Goal: Navigation & Orientation: Find specific page/section

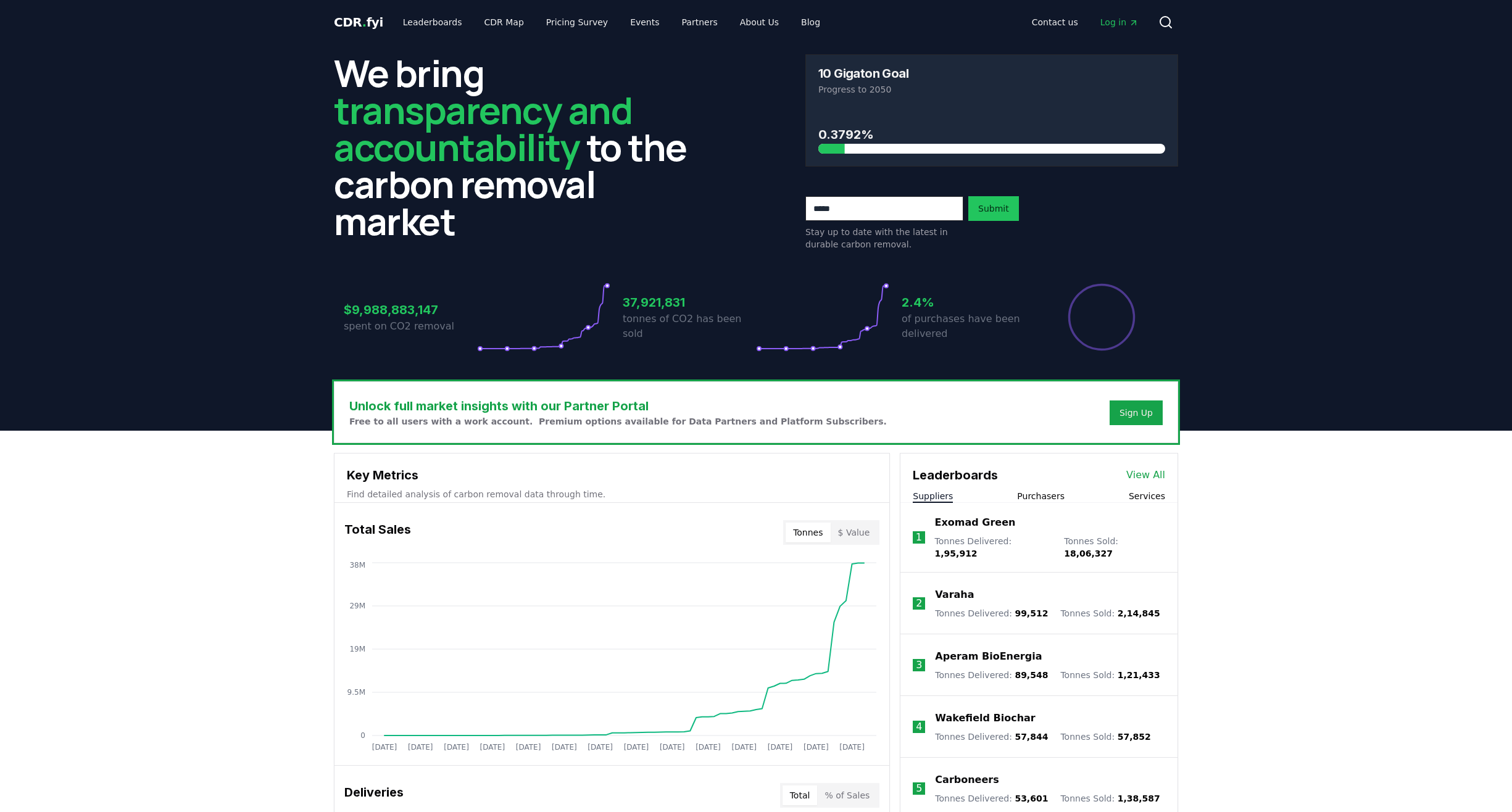
click at [1113, 18] on span "Log in" at bounding box center [1119, 22] width 39 height 13
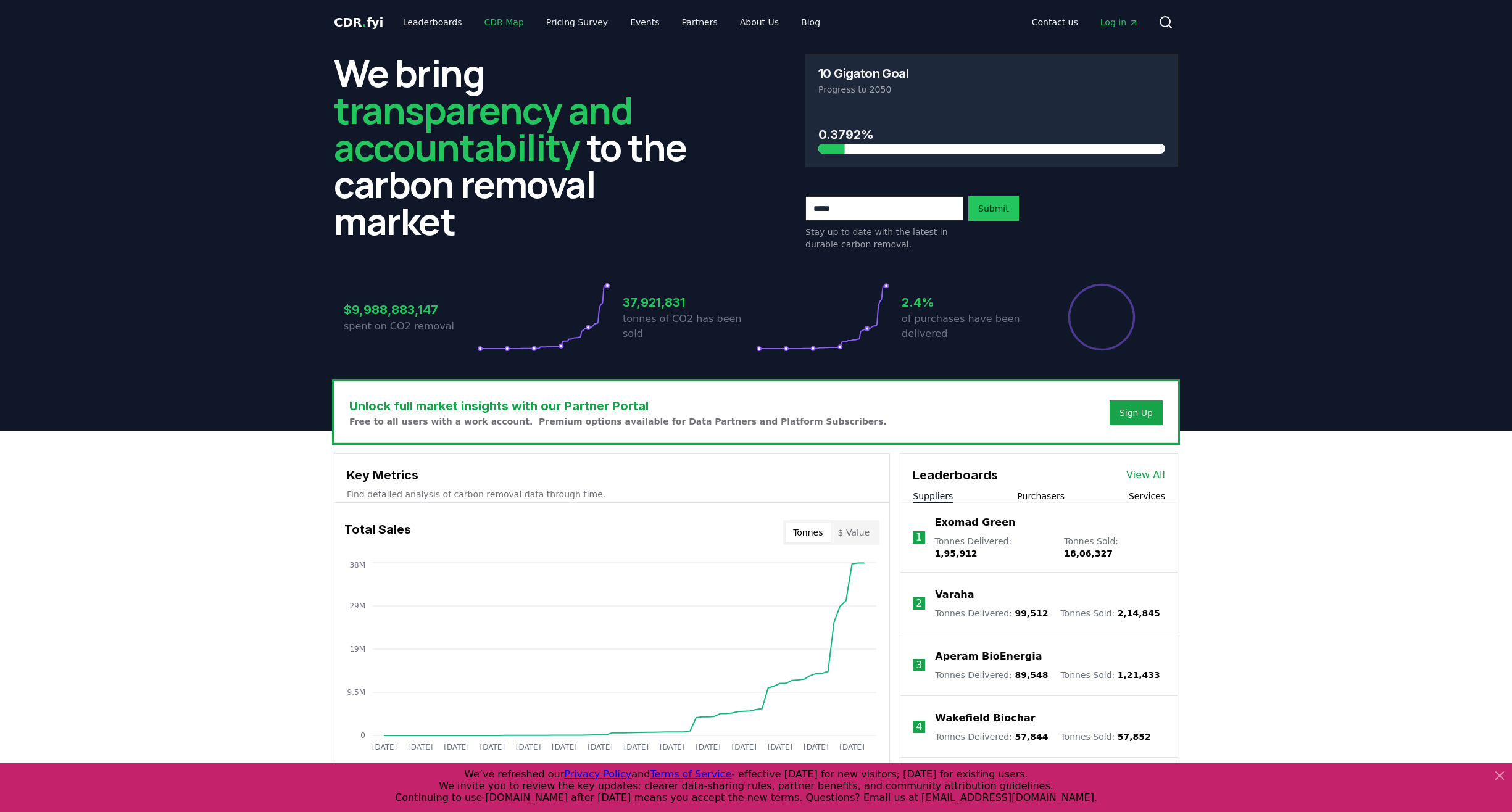
click at [484, 22] on link "CDR Map" at bounding box center [505, 22] width 59 height 22
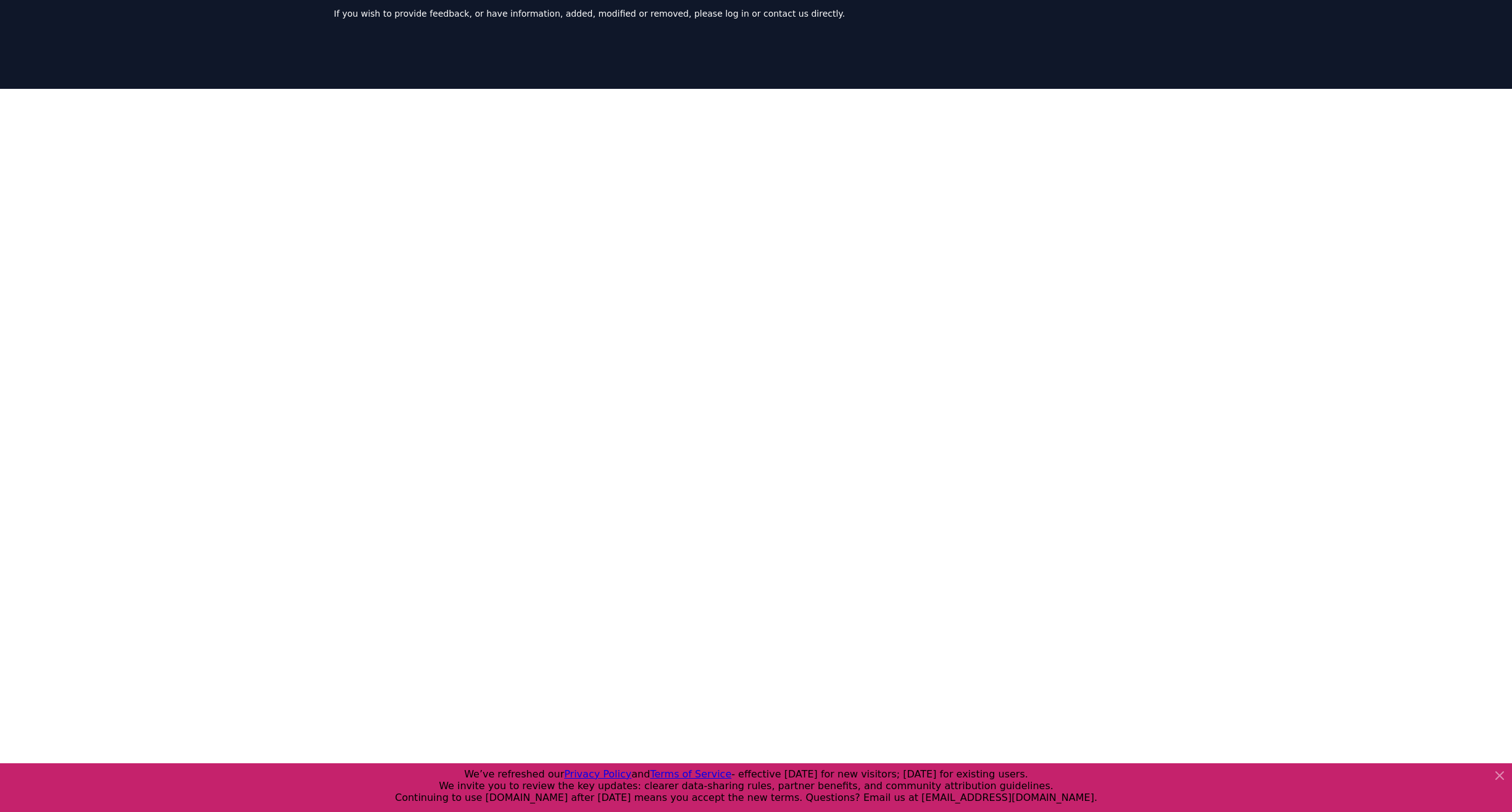
scroll to position [72, 0]
